Goal: Task Accomplishment & Management: Use online tool/utility

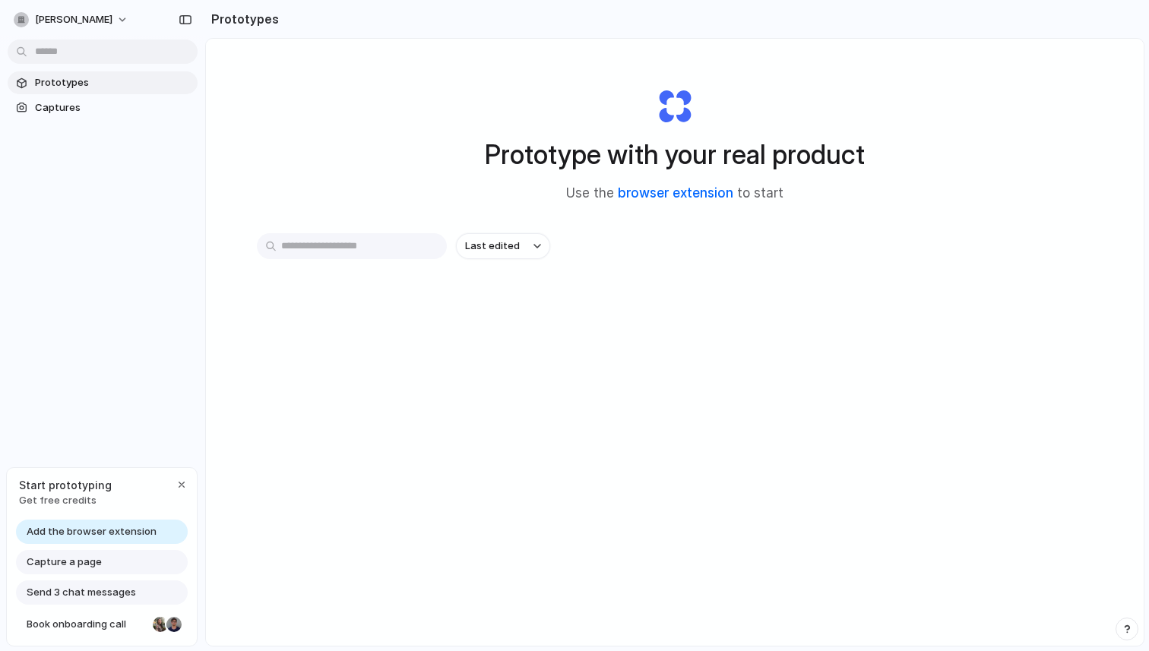
click at [675, 192] on link "browser extension" at bounding box center [676, 192] width 116 height 15
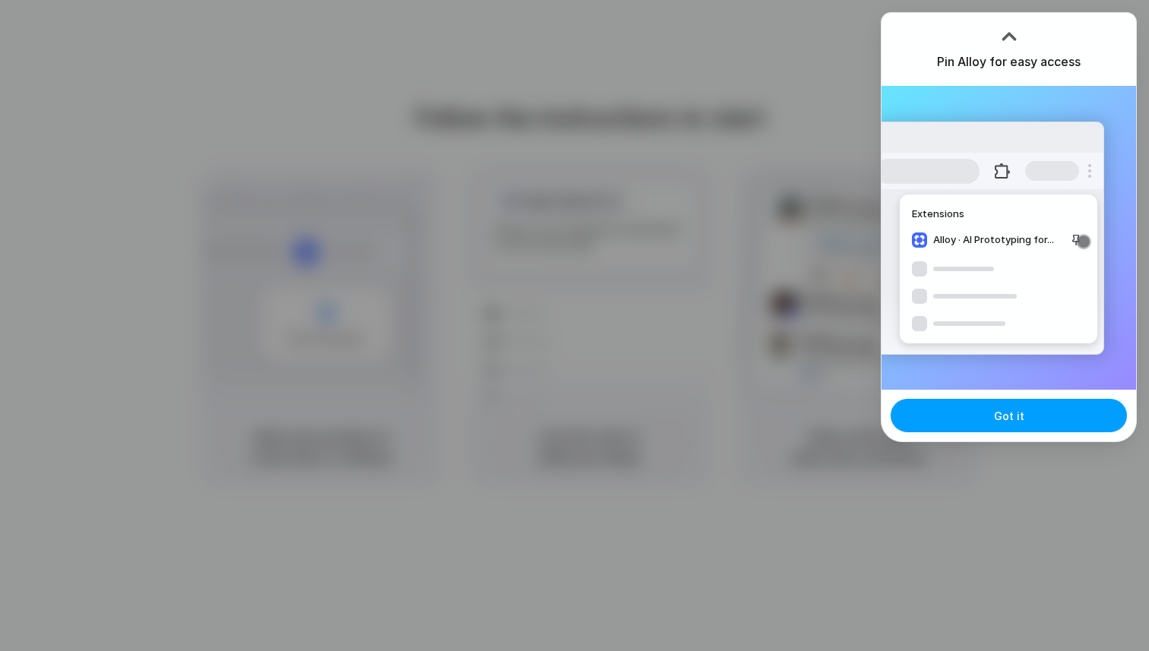
click at [1013, 415] on span "Got it" at bounding box center [1009, 416] width 30 height 16
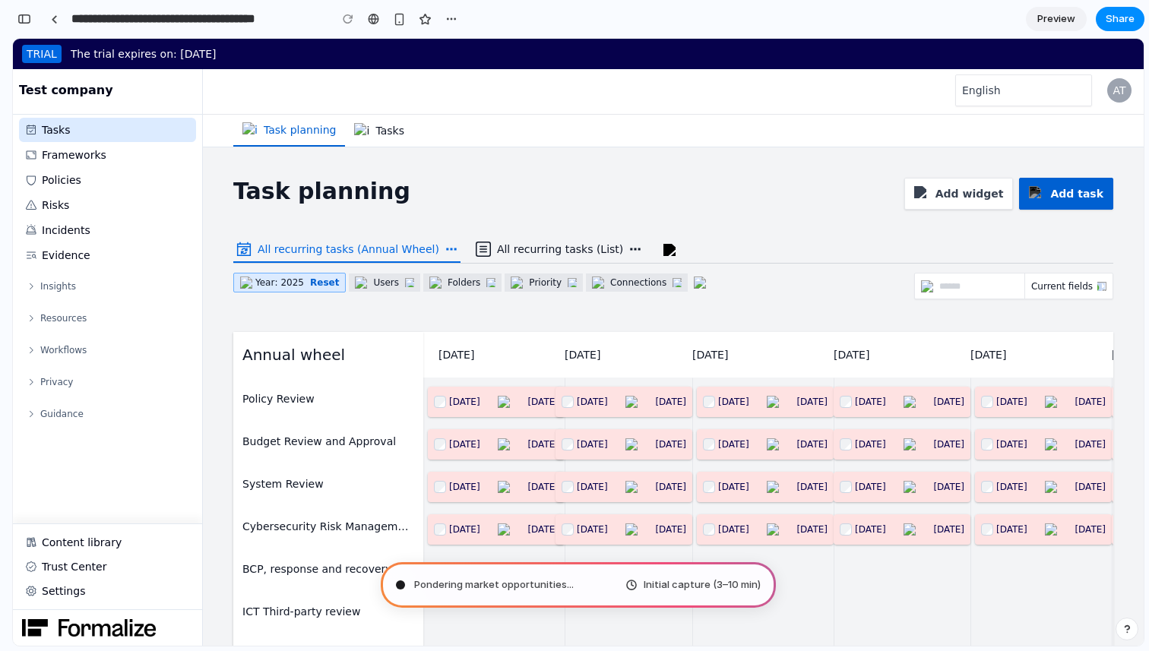
type input "**********"
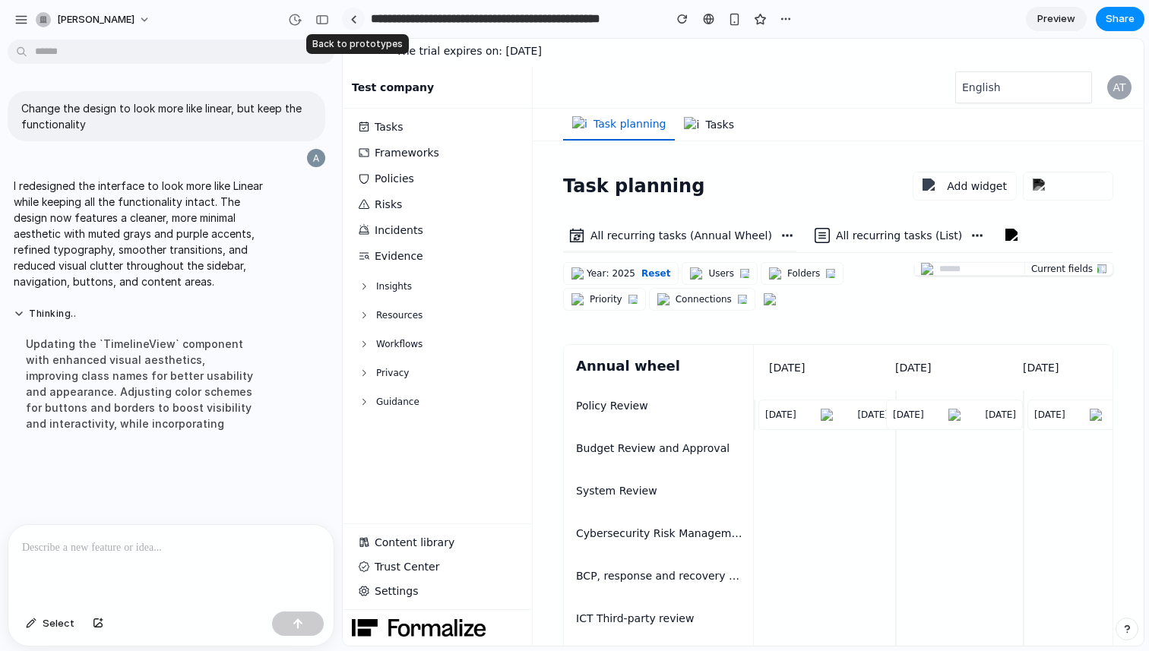
click at [353, 19] on div at bounding box center [353, 19] width 7 height 8
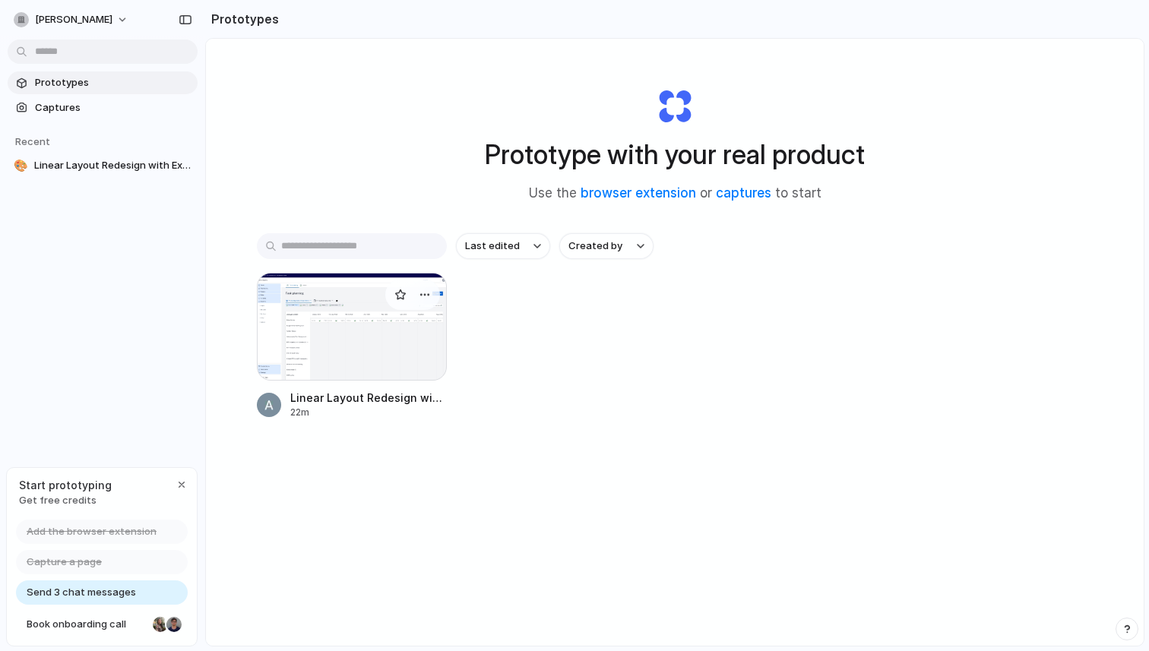
click at [375, 308] on div at bounding box center [352, 327] width 190 height 108
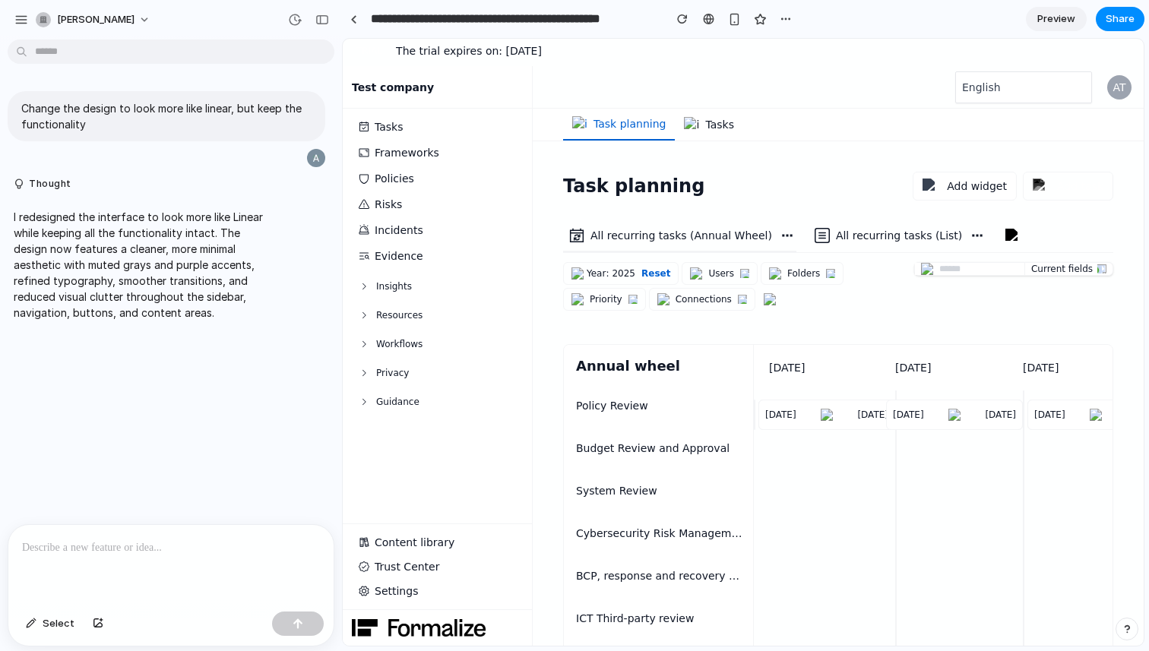
drag, startPoint x: 1069, startPoint y: 22, endPoint x: 1050, endPoint y: 38, distance: 24.8
click at [1069, 22] on span "Preview" at bounding box center [1057, 18] width 38 height 15
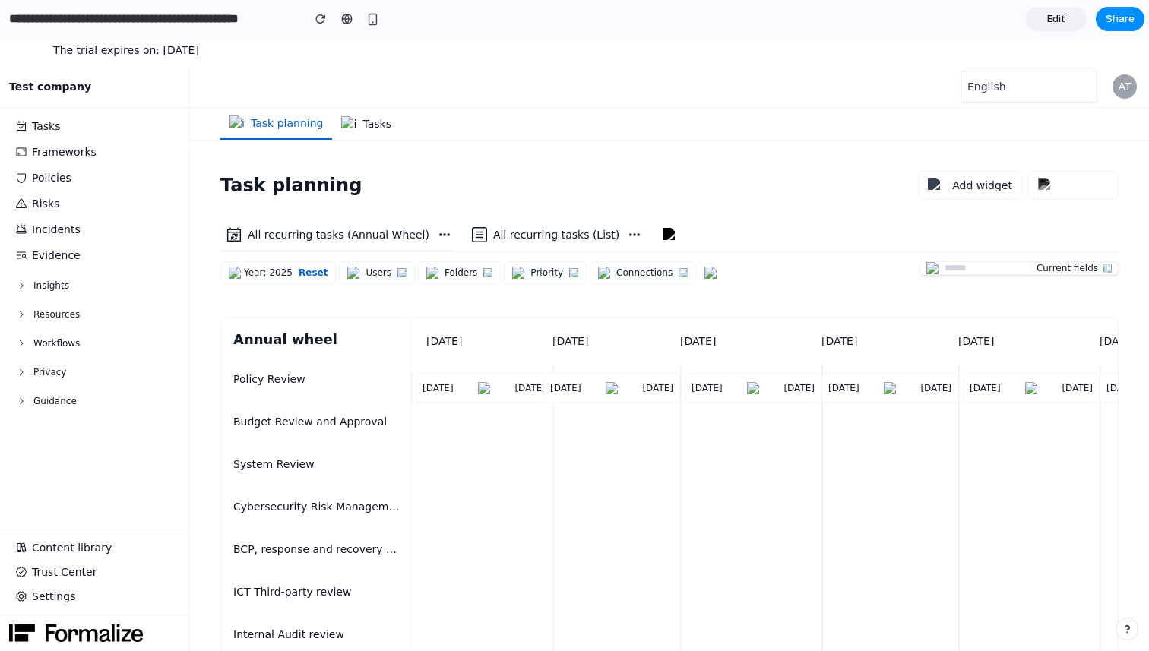
click at [421, 87] on div "English AT" at bounding box center [669, 87] width 959 height 32
